Goal: Task Accomplishment & Management: Manage account settings

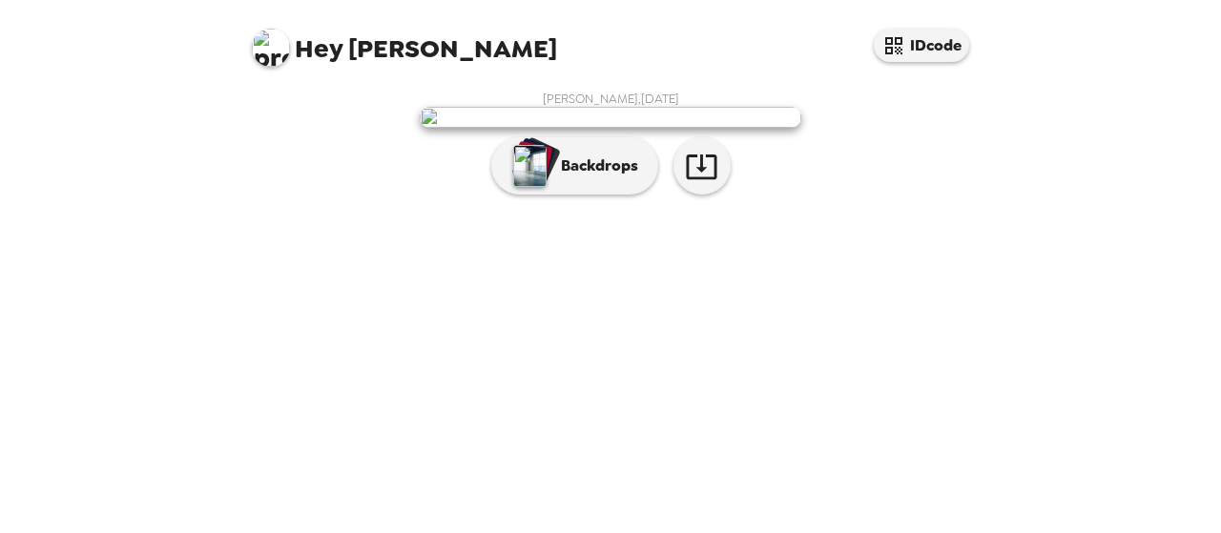
scroll to position [155, 0]
click at [685, 183] on icon "button" at bounding box center [701, 166] width 33 height 33
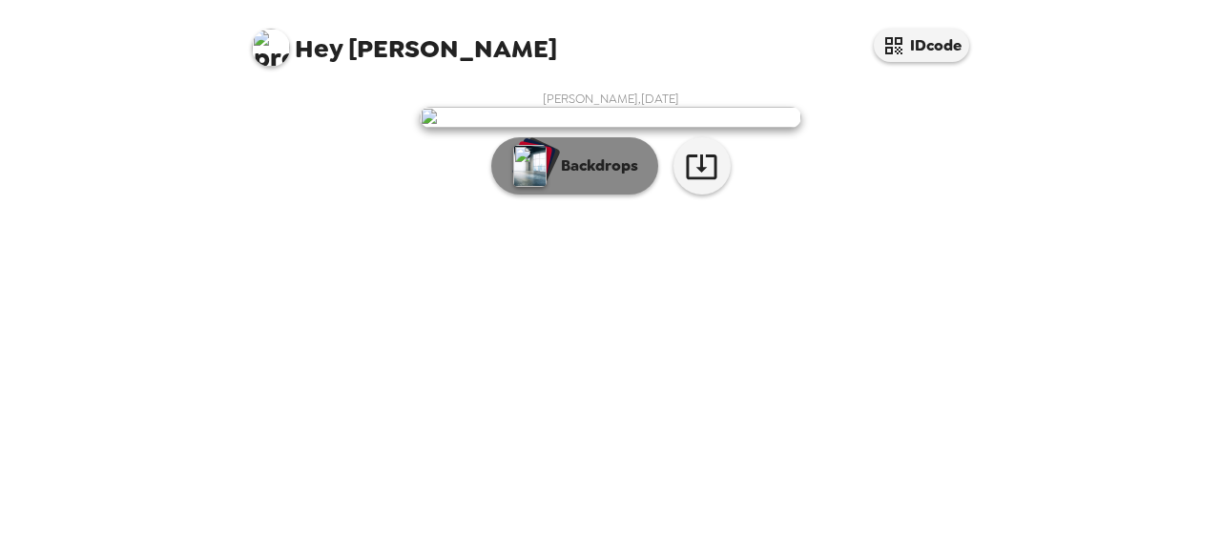
click at [536, 187] on img "button" at bounding box center [529, 166] width 33 height 42
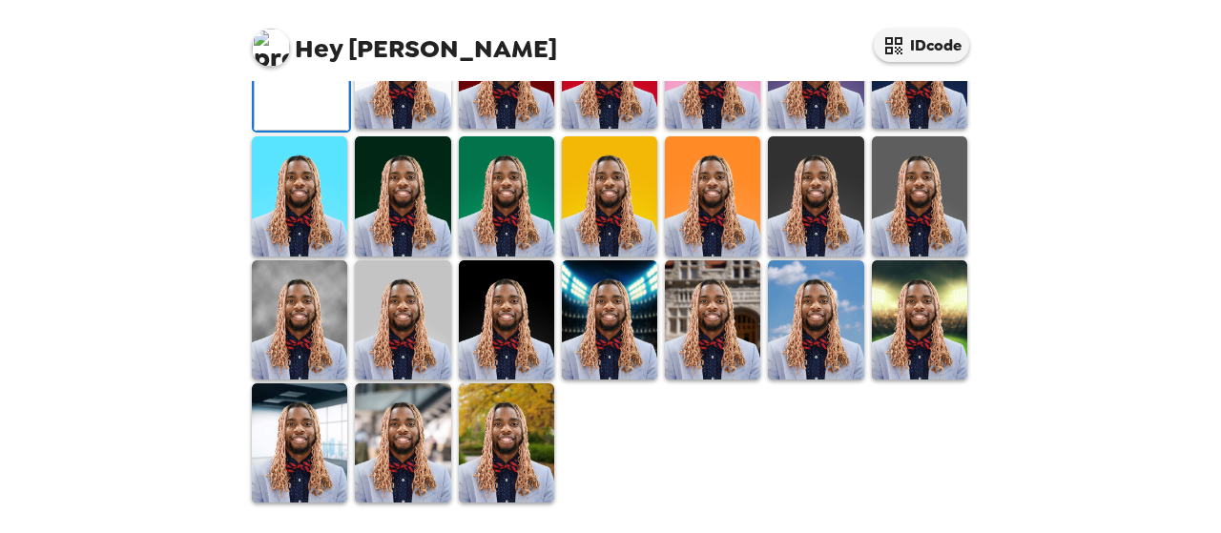
scroll to position [624, 0]
click at [305, 326] on img at bounding box center [299, 319] width 95 height 119
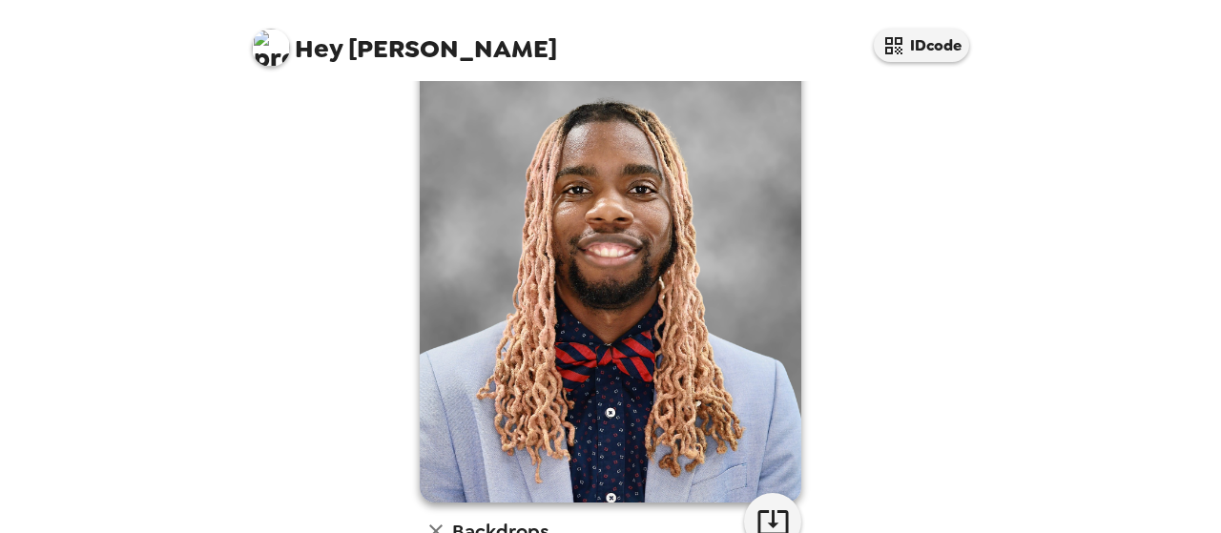
scroll to position [286, 0]
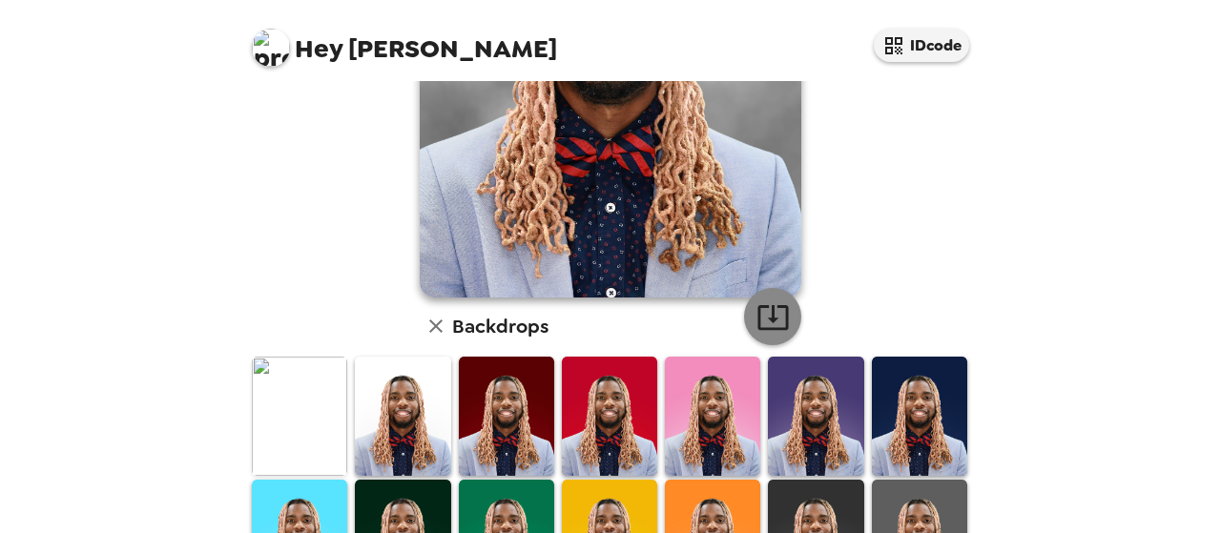
click at [770, 314] on icon "button" at bounding box center [772, 316] width 33 height 33
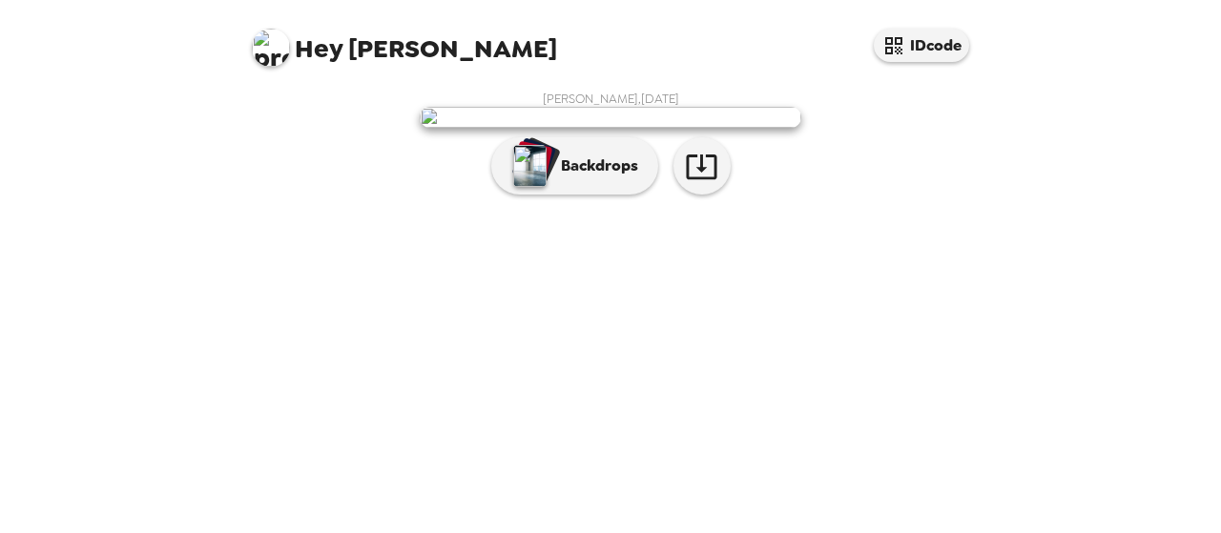
scroll to position [155, 0]
click at [704, 183] on icon "button" at bounding box center [701, 166] width 33 height 33
